Goal: Information Seeking & Learning: Learn about a topic

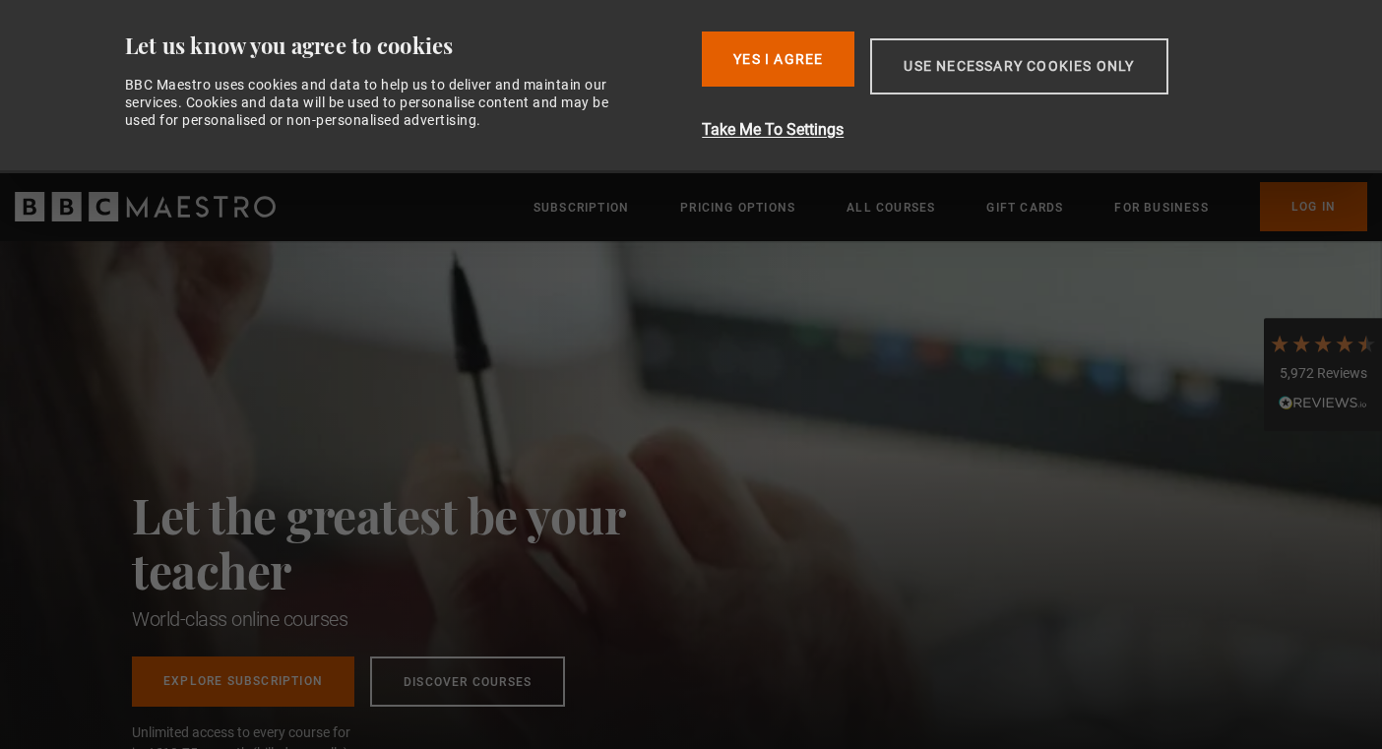
click at [929, 63] on button "Use necessary cookies only" at bounding box center [1018, 66] width 297 height 56
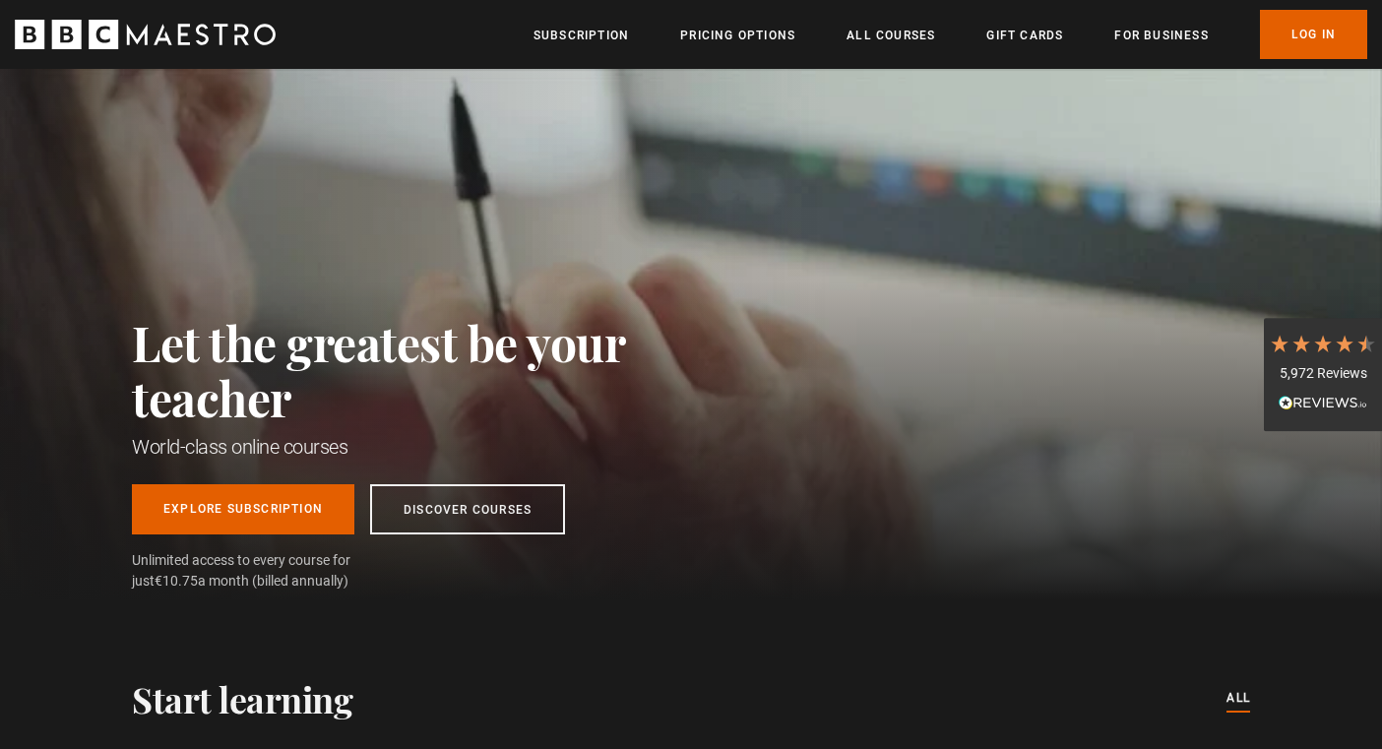
scroll to position [0, 258]
click at [508, 505] on link "Discover Courses" at bounding box center [467, 505] width 195 height 50
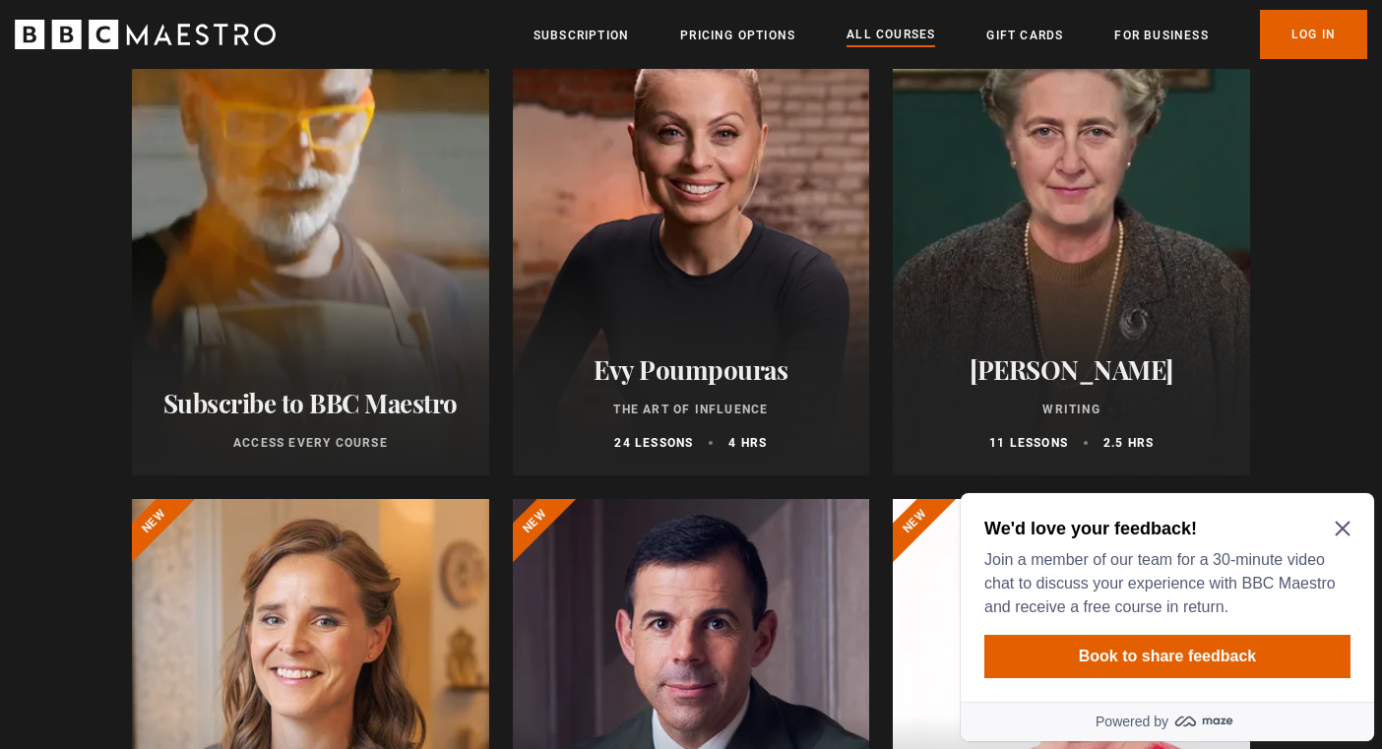
scroll to position [325, 0]
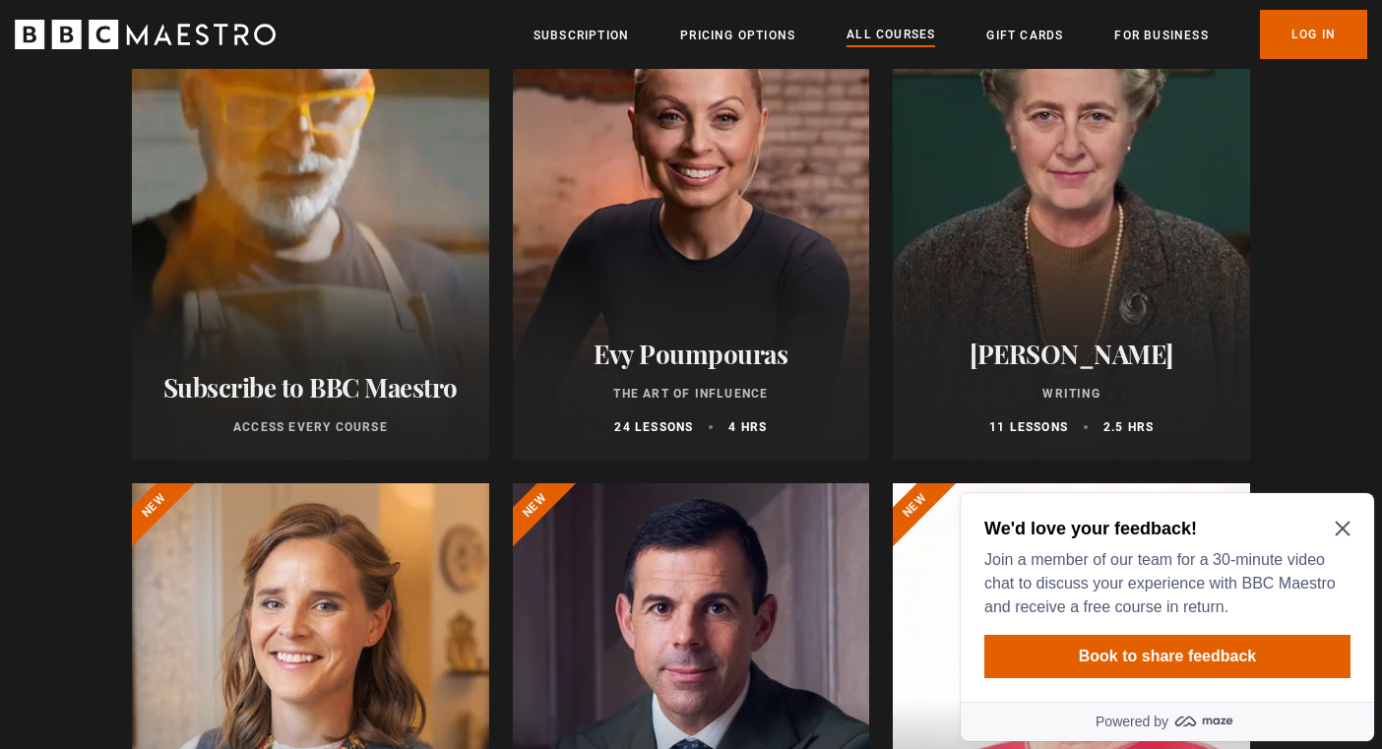
click at [1341, 525] on icon "Close Maze Prompt" at bounding box center [1343, 529] width 16 height 16
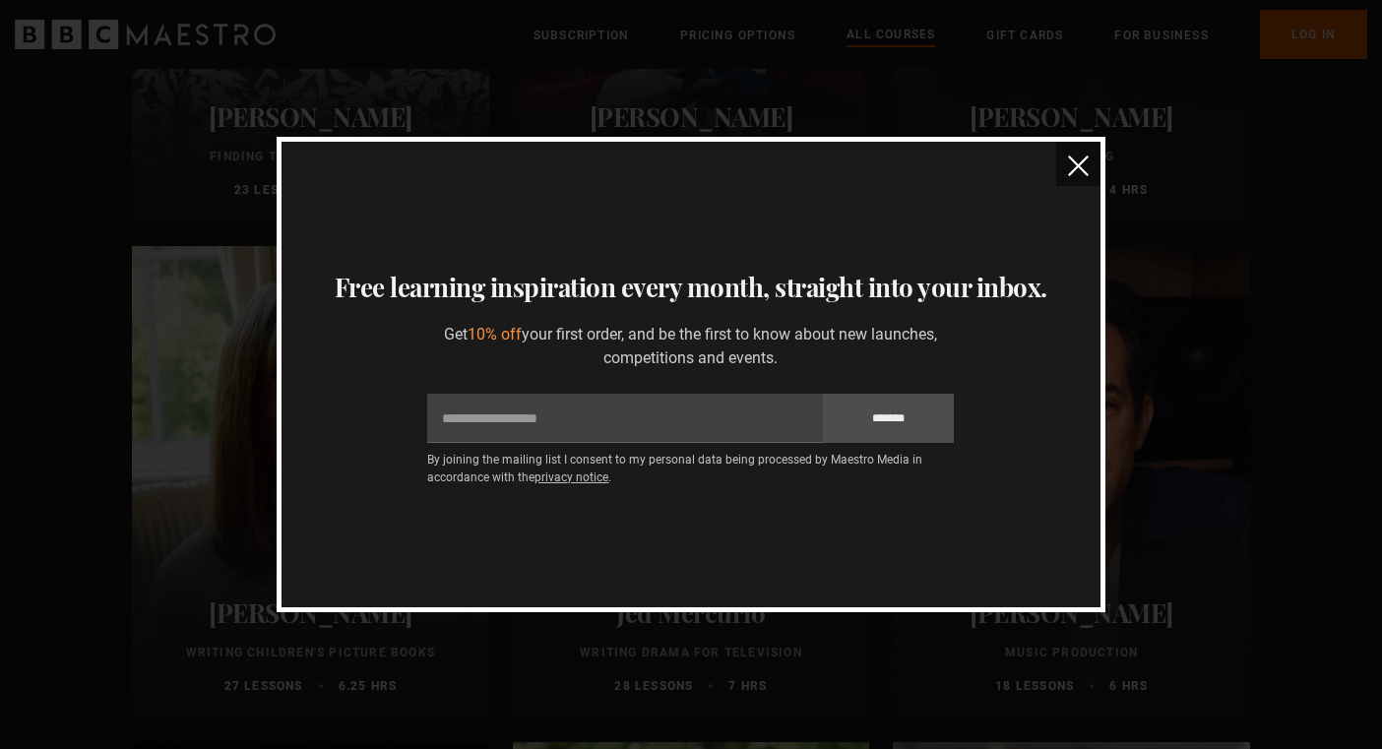
scroll to position [5521, 0]
click at [1078, 167] on img "close" at bounding box center [1078, 166] width 21 height 21
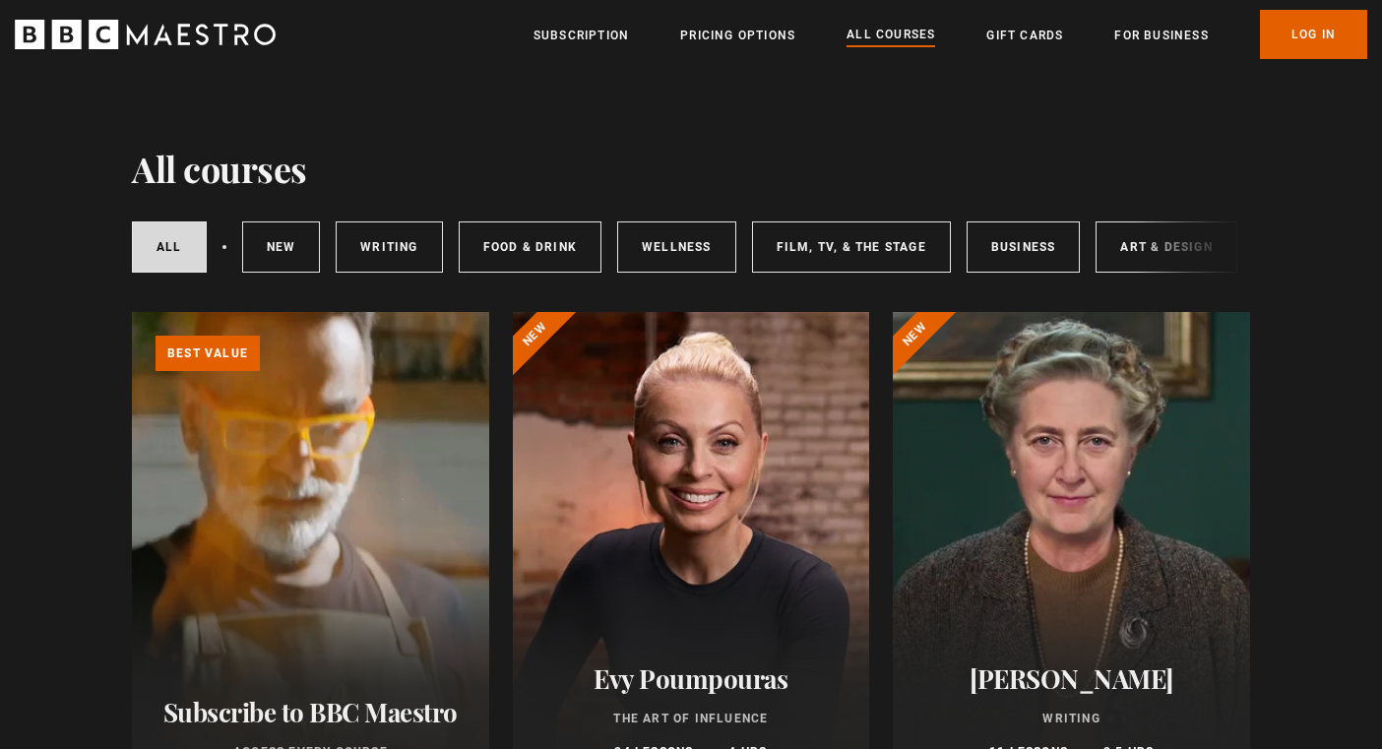
scroll to position [0, 0]
click at [1022, 248] on link "Business" at bounding box center [1024, 246] width 114 height 51
